Goal: Task Accomplishment & Management: Complete application form

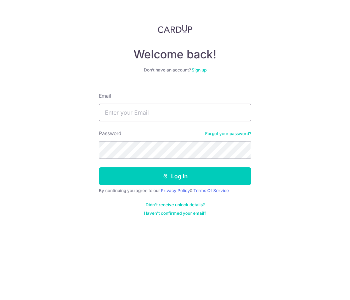
click at [202, 116] on input "Email" at bounding box center [175, 113] width 152 height 18
click at [144, 112] on input "Email" at bounding box center [175, 113] width 152 height 18
click at [132, 116] on input "Email" at bounding box center [175, 113] width 152 height 18
type input "mabel@claritygroup.com.sg"
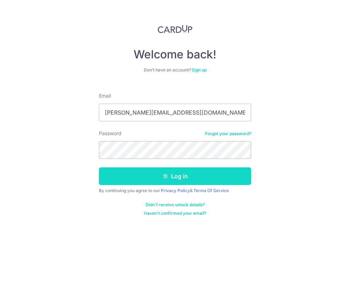
click at [207, 176] on button "Log in" at bounding box center [175, 176] width 152 height 18
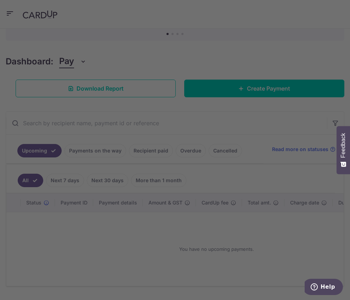
scroll to position [98, 0]
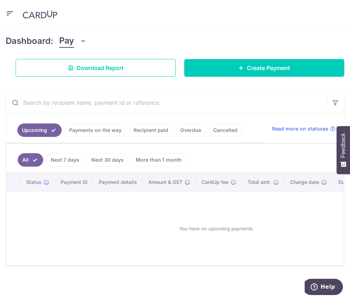
click at [83, 38] on icon "button" at bounding box center [83, 41] width 7 height 7
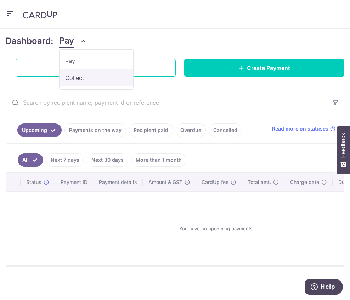
click at [79, 73] on link "Collect" at bounding box center [96, 77] width 74 height 17
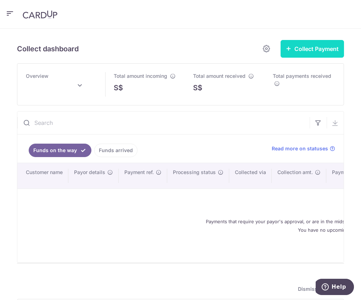
click at [323, 40] on button "Collect Payment" at bounding box center [311, 49] width 63 height 18
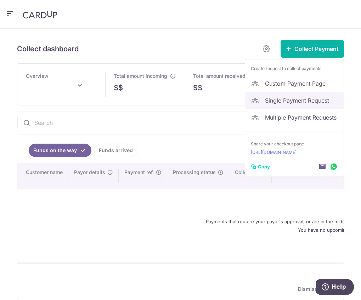
click at [304, 96] on span "Single Payment Request" at bounding box center [301, 100] width 73 height 8
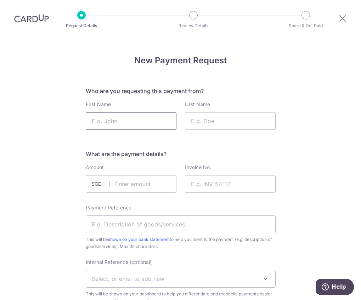
click at [126, 120] on input "First Name" at bounding box center [131, 121] width 91 height 18
type input "q"
type input "Qunying"
type input "Huang"
click at [146, 183] on input "text" at bounding box center [131, 184] width 91 height 18
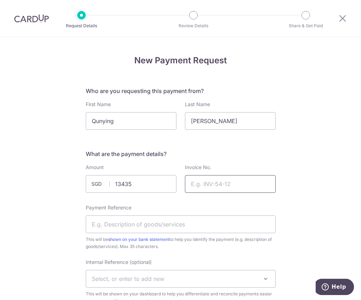
type input "13435.00"
drag, startPoint x: 248, startPoint y: 178, endPoint x: 254, endPoint y: 172, distance: 8.8
click at [253, 175] on input "Invoice No." at bounding box center [230, 184] width 91 height 18
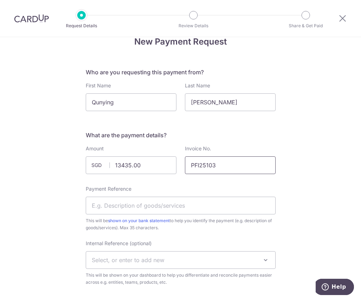
scroll to position [35, 0]
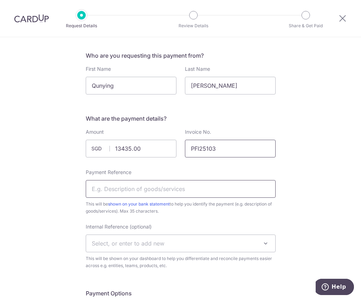
type input "PFI25103"
click at [212, 185] on input "Payment Reference" at bounding box center [181, 189] width 190 height 18
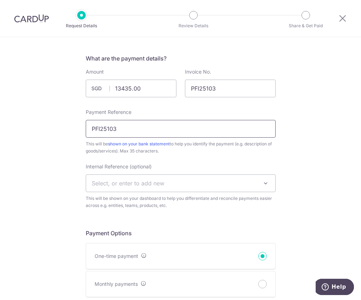
scroll to position [106, 0]
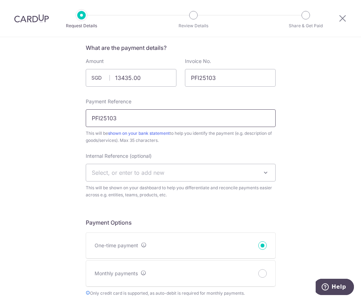
type input "PFI25103"
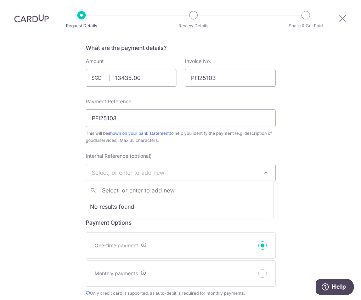
click at [113, 172] on span "Select, or enter to add new" at bounding box center [128, 172] width 73 height 7
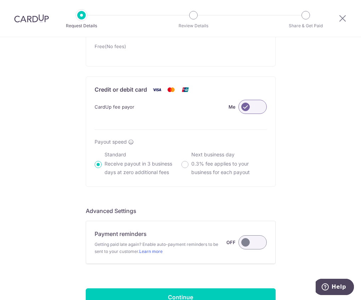
scroll to position [460, 0]
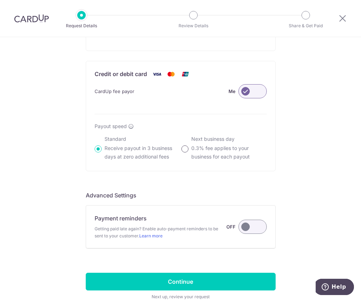
click at [184, 146] on input "Next business day 0.3% fee applies to your business for each payout" at bounding box center [184, 149] width 7 height 7
radio input "true"
click at [99, 147] on input "Standard Receive payout in 3 business days at zero additional fees" at bounding box center [98, 149] width 7 height 7
radio input "true"
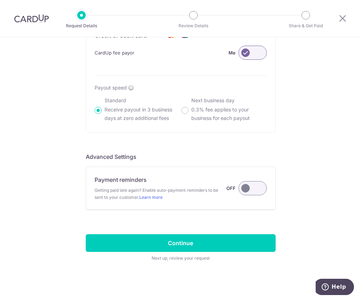
scroll to position [500, 0]
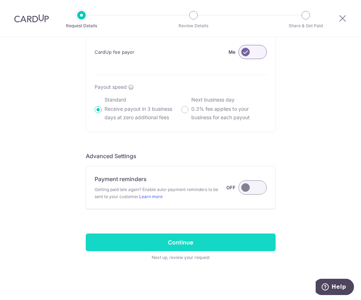
click at [212, 243] on input "Continue" at bounding box center [181, 243] width 190 height 18
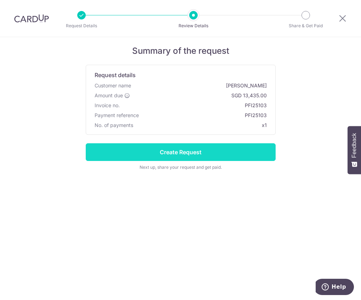
click at [241, 152] on input "Create Request" at bounding box center [181, 152] width 190 height 18
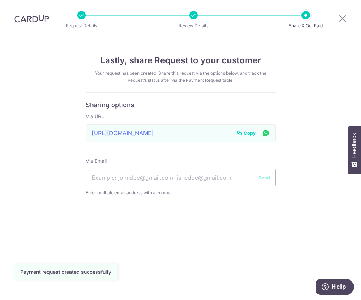
click at [249, 132] on span "Copy" at bounding box center [250, 133] width 12 height 7
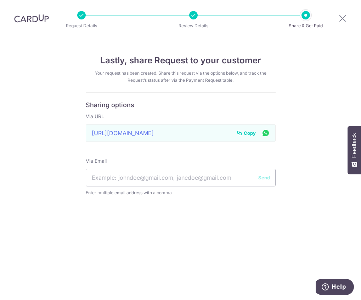
click at [249, 131] on span "Copy" at bounding box center [250, 133] width 12 height 7
click at [341, 21] on icon at bounding box center [342, 18] width 8 height 9
